Goal: Find specific page/section: Find specific page/section

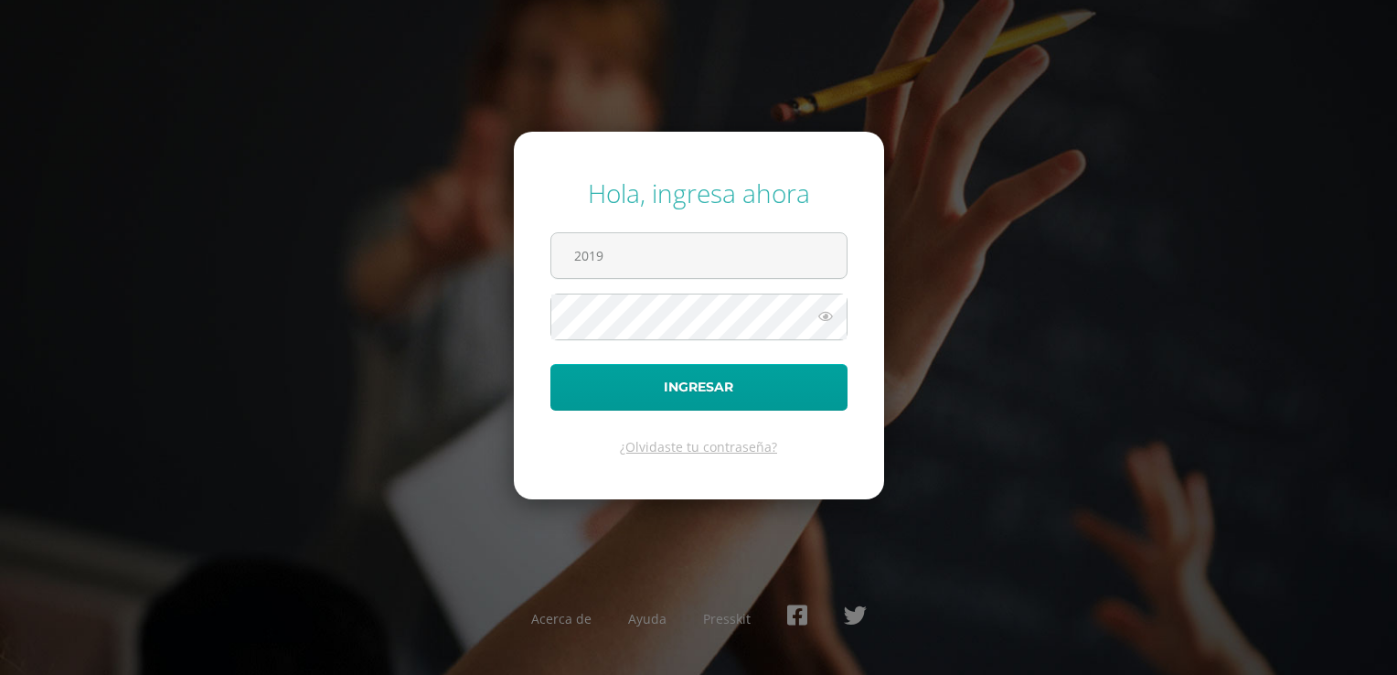
type input "[EMAIL_ADDRESS][DOMAIN_NAME]"
click at [550, 364] on button "Ingresar" at bounding box center [698, 387] width 297 height 47
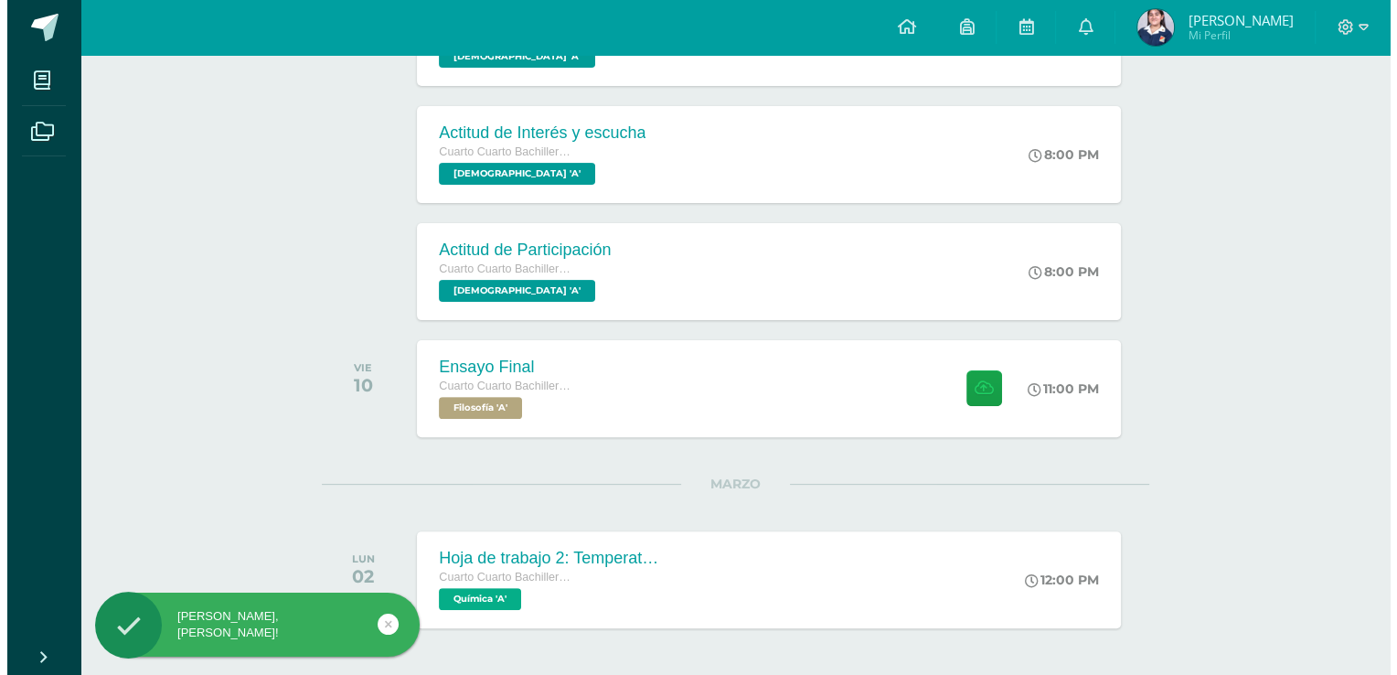
scroll to position [498, 0]
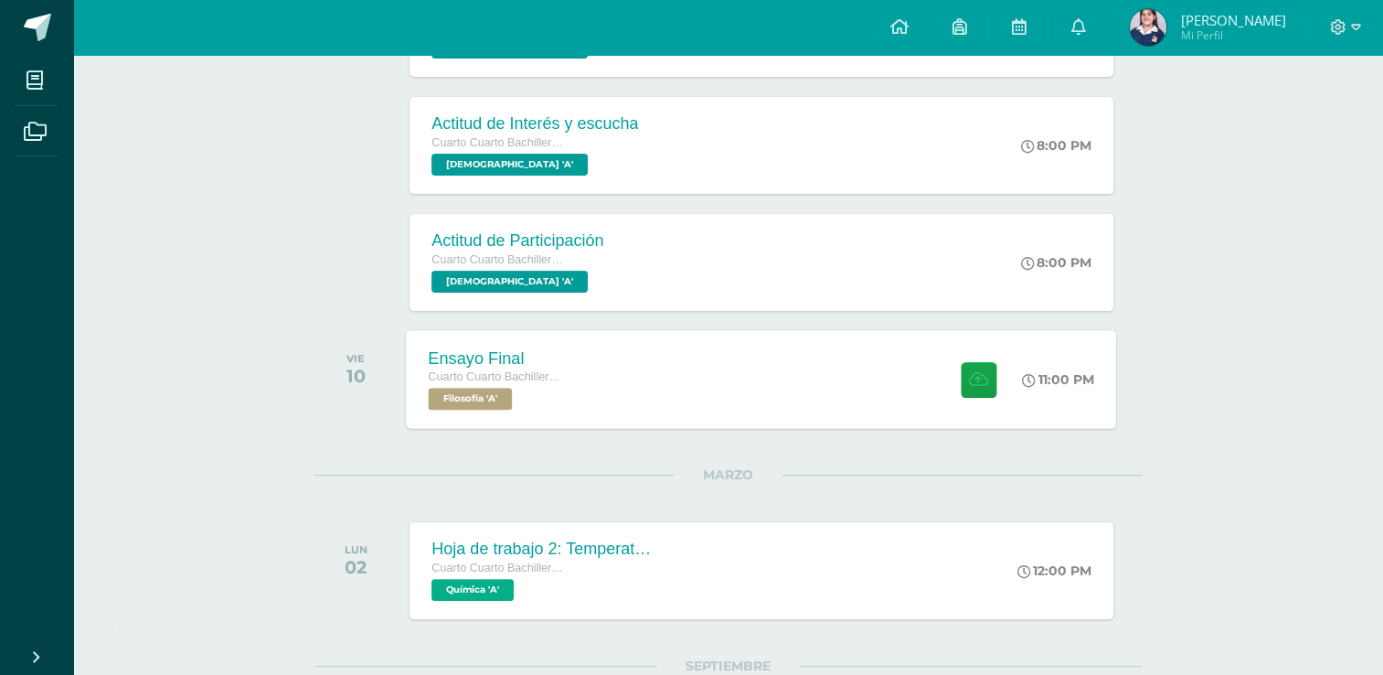
click at [801, 387] on div "Ensayo Final Cuarto Cuarto Bachillerato en Ciencias y Letras con Orientación en…" at bounding box center [762, 379] width 710 height 98
